Goal: Information Seeking & Learning: Understand process/instructions

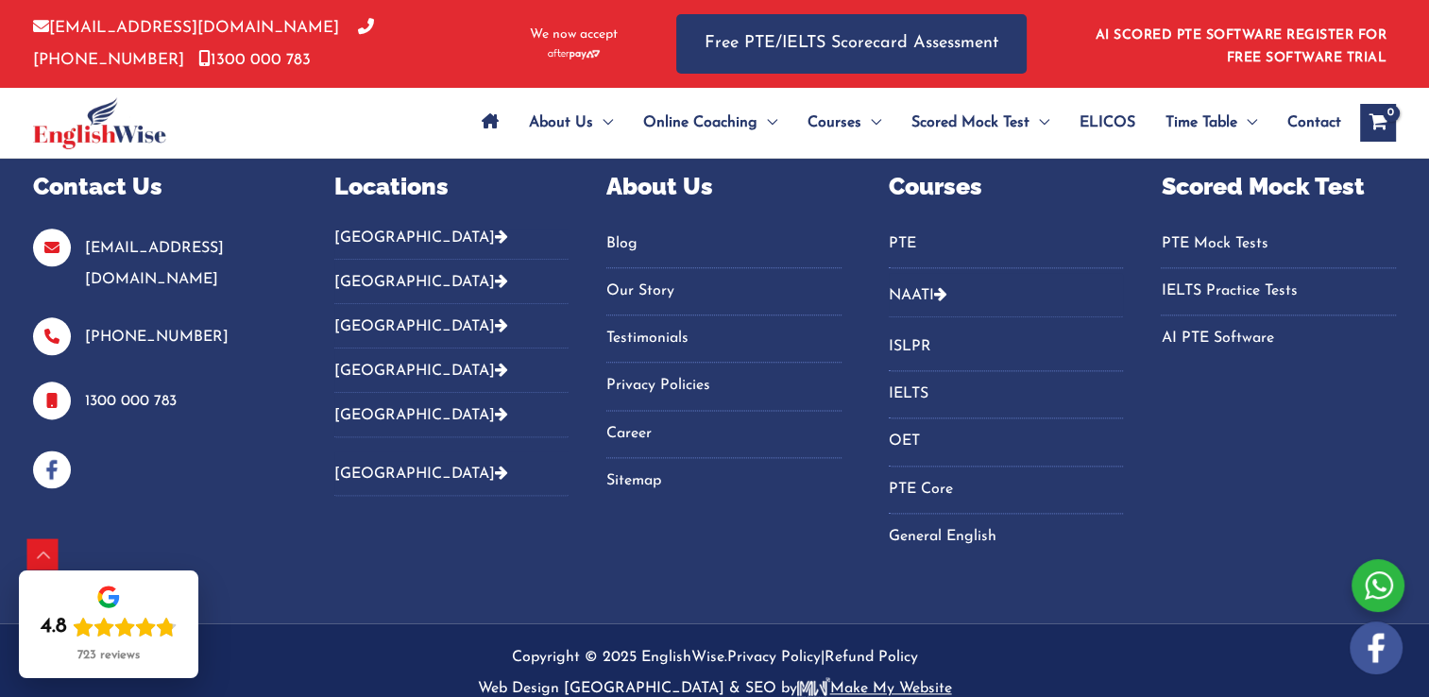
scroll to position [2374, 0]
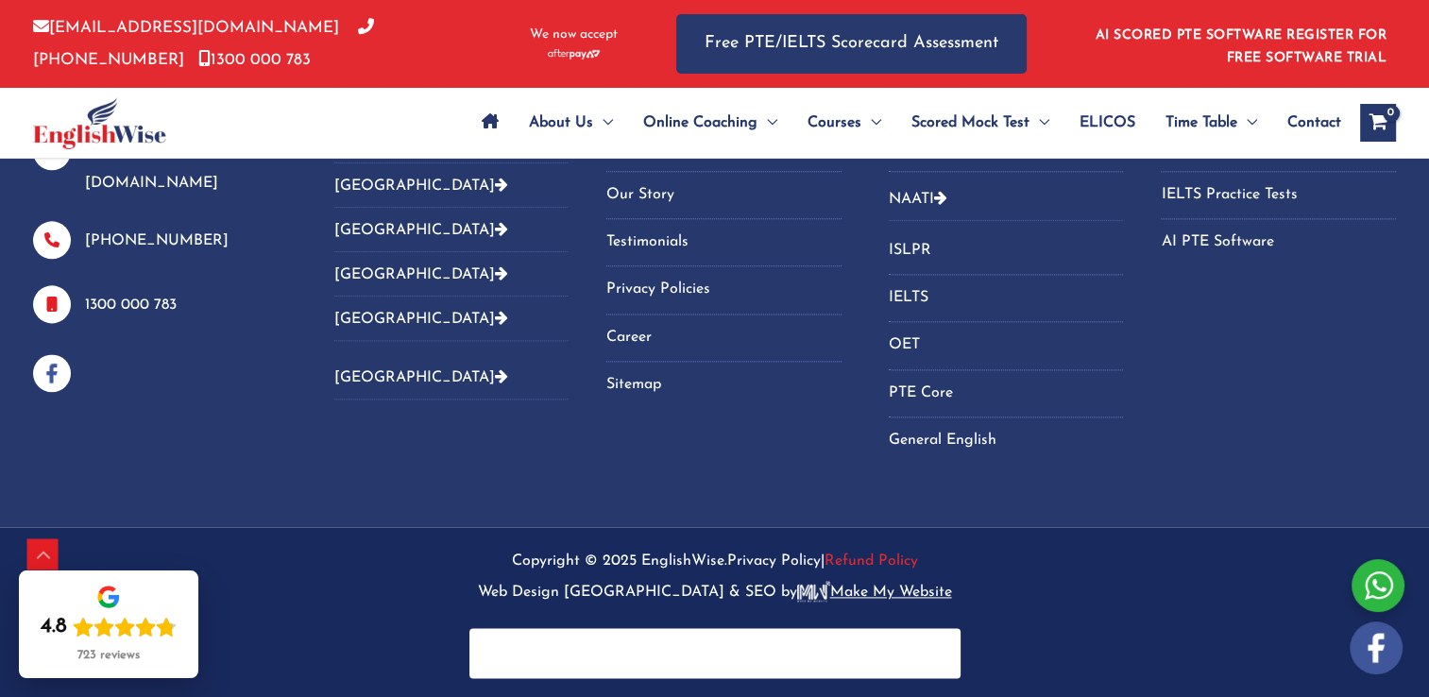
click at [861, 565] on link "Refund Policy" at bounding box center [872, 560] width 94 height 15
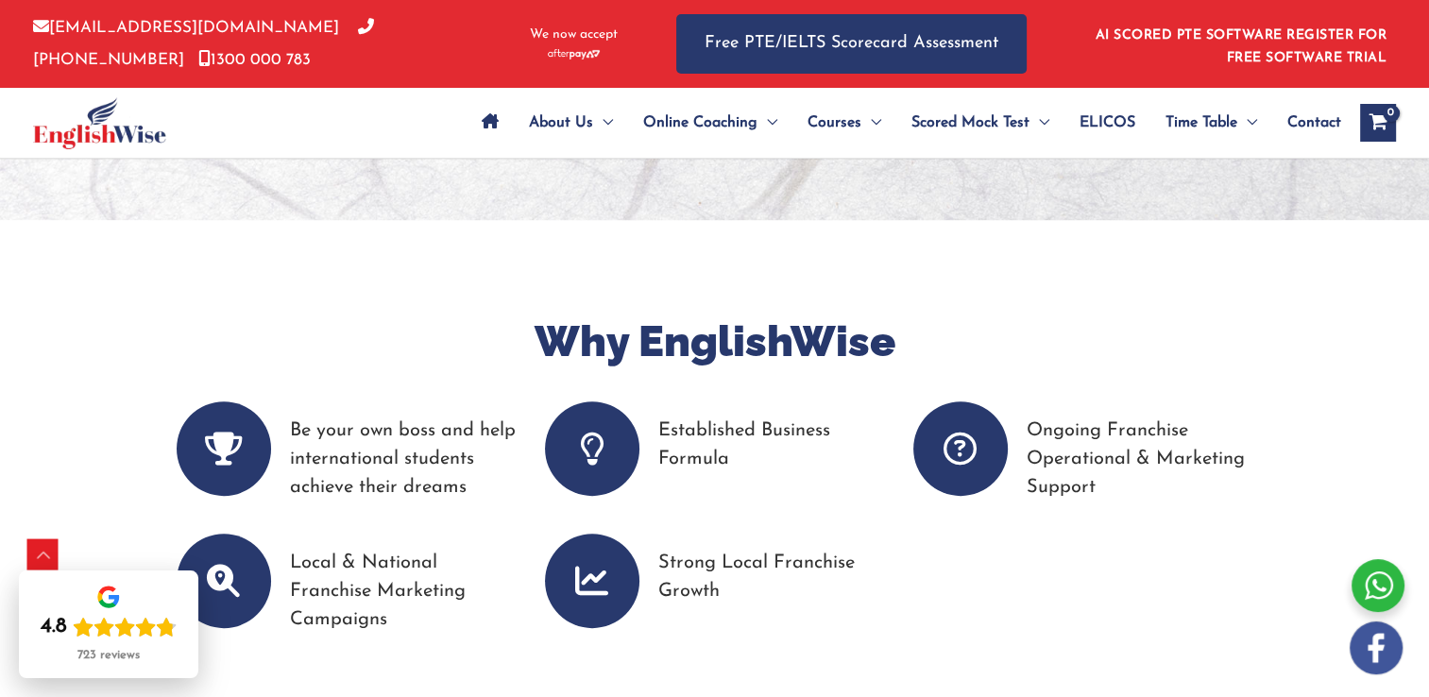
scroll to position [485, 0]
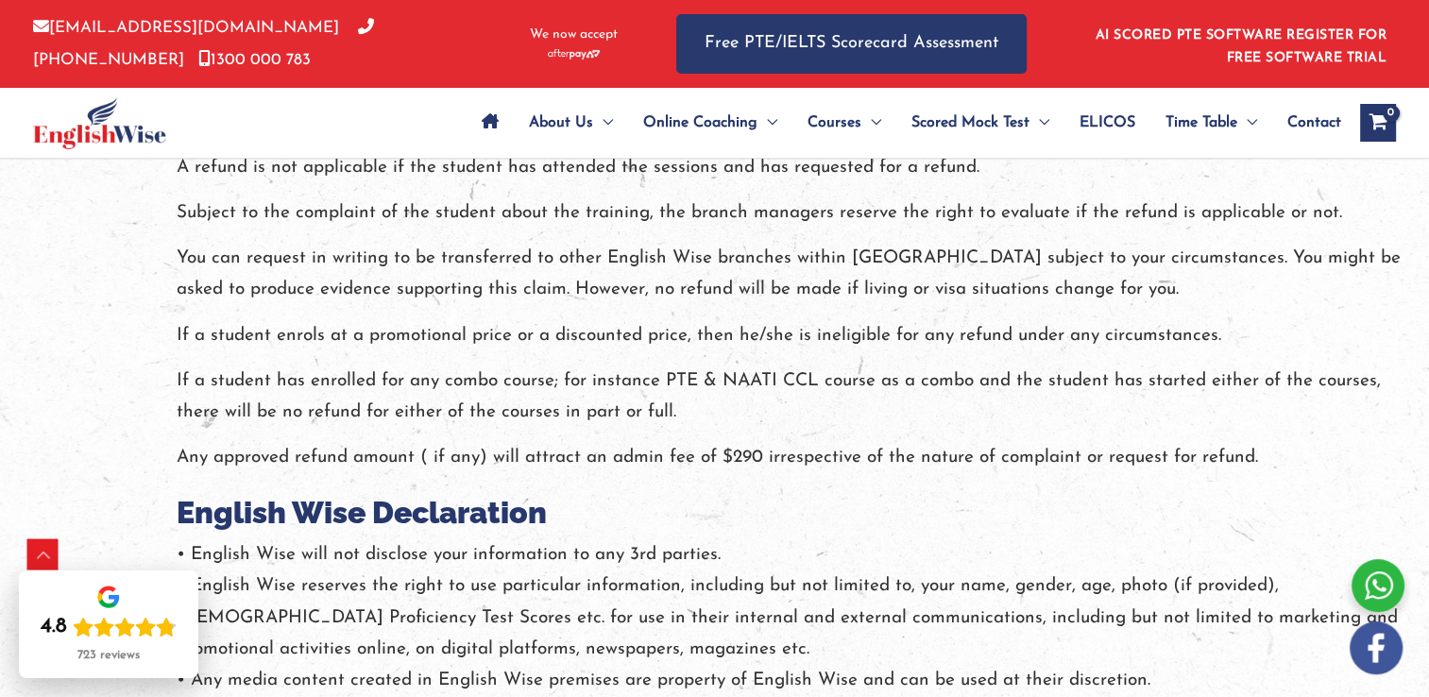
scroll to position [3683, 0]
